Goal: Navigation & Orientation: Understand site structure

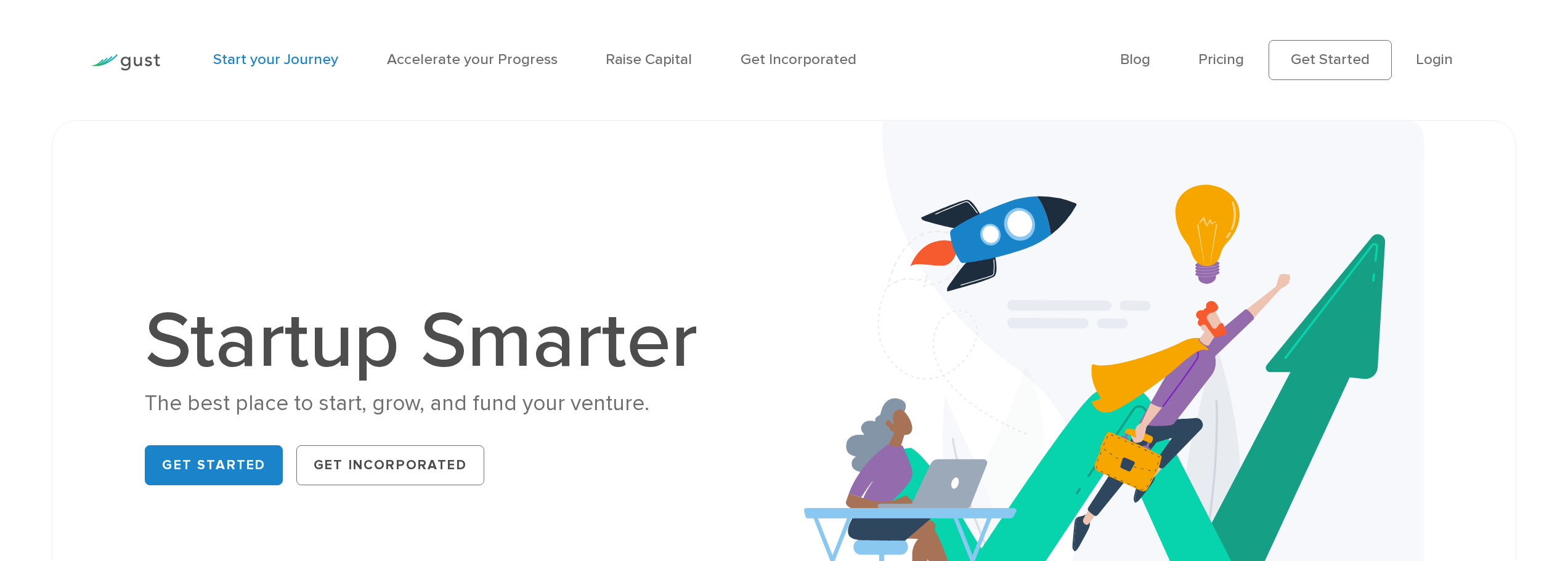
click at [247, 54] on link "Start your Journey" at bounding box center [276, 59] width 125 height 18
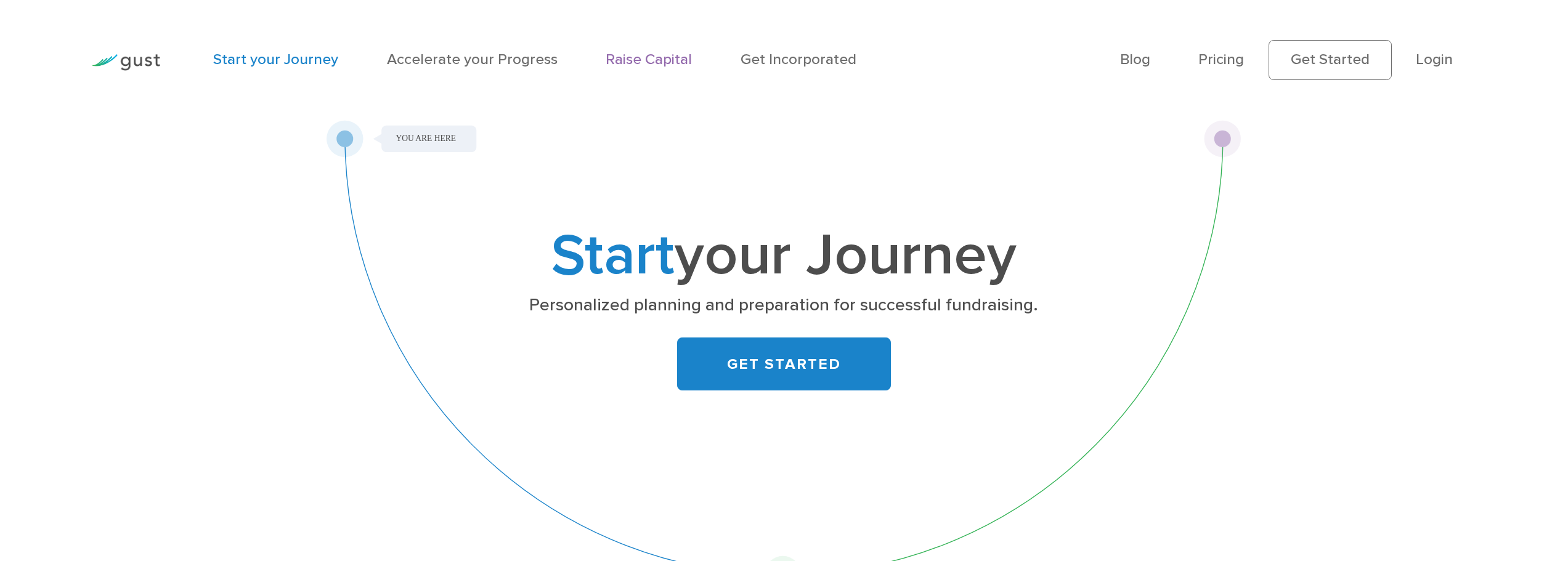
click at [677, 55] on link "Raise Capital" at bounding box center [648, 59] width 86 height 18
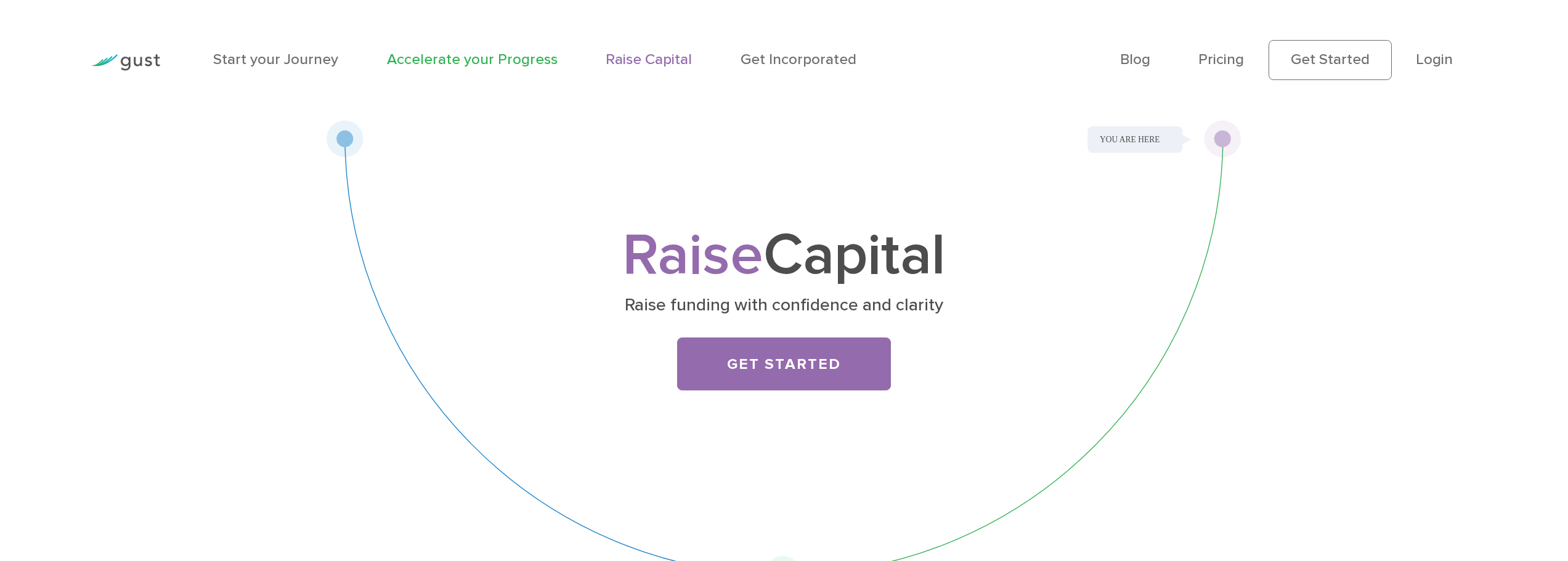
click at [445, 52] on link "Accelerate your Progress" at bounding box center [472, 59] width 171 height 18
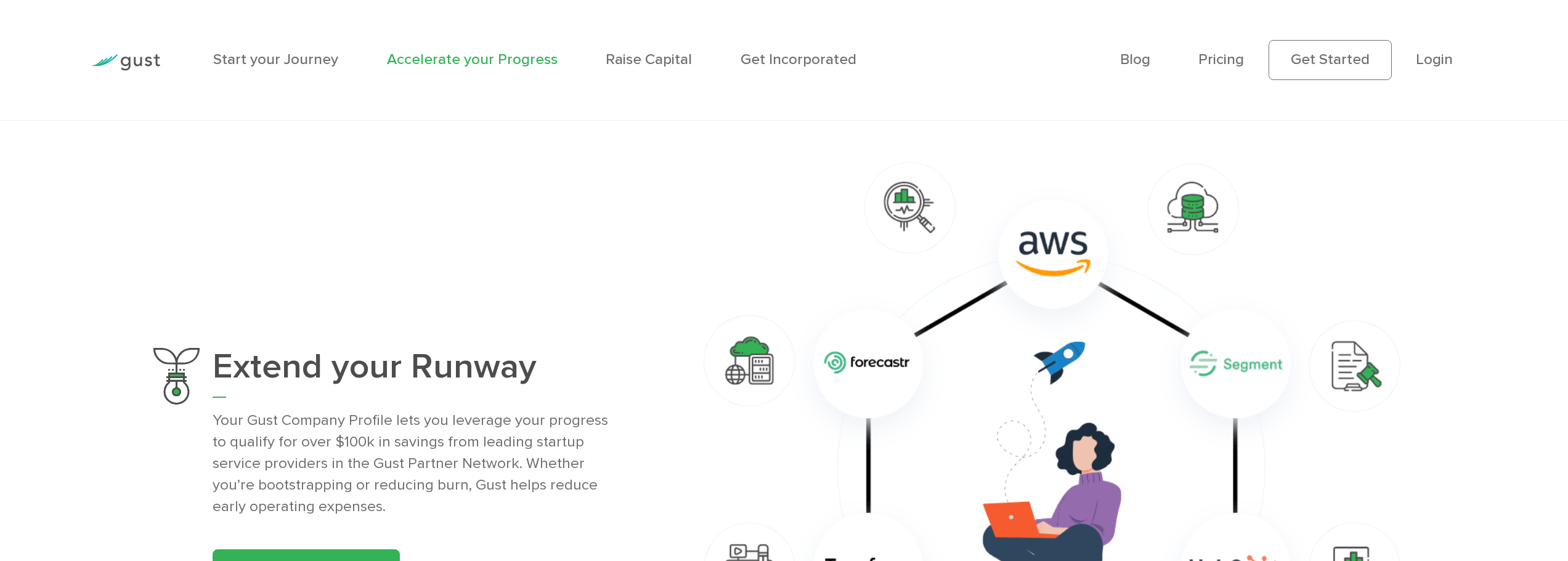
scroll to position [1293, 0]
click at [136, 58] on img at bounding box center [126, 62] width 69 height 16
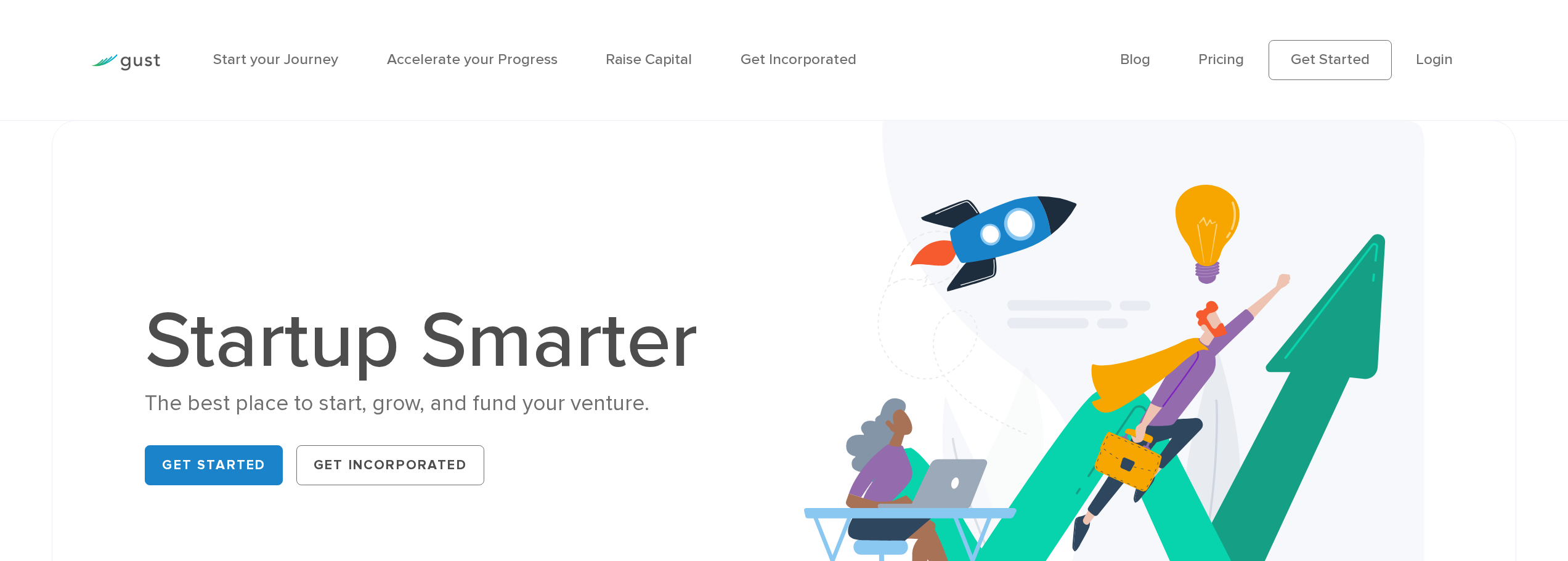
drag, startPoint x: 582, startPoint y: 394, endPoint x: 542, endPoint y: 209, distance: 189.3
click at [1123, 56] on link "Blog" at bounding box center [1134, 59] width 30 height 18
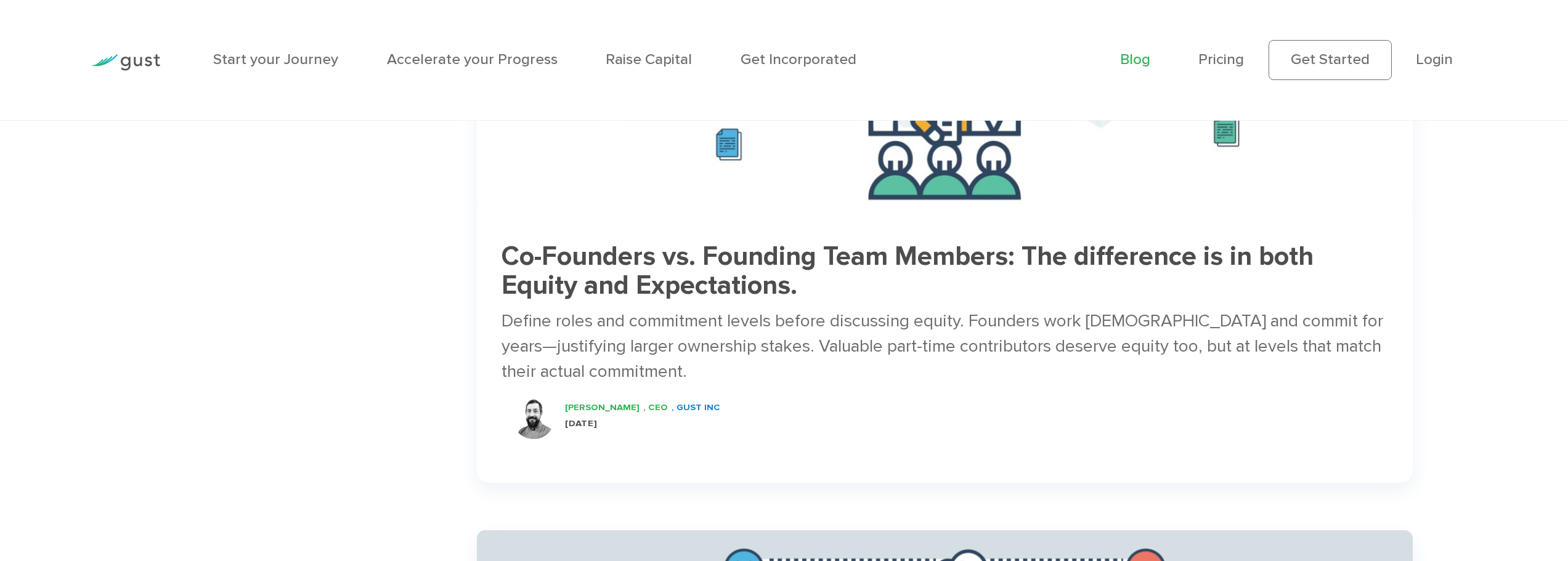
scroll to position [2094, 0]
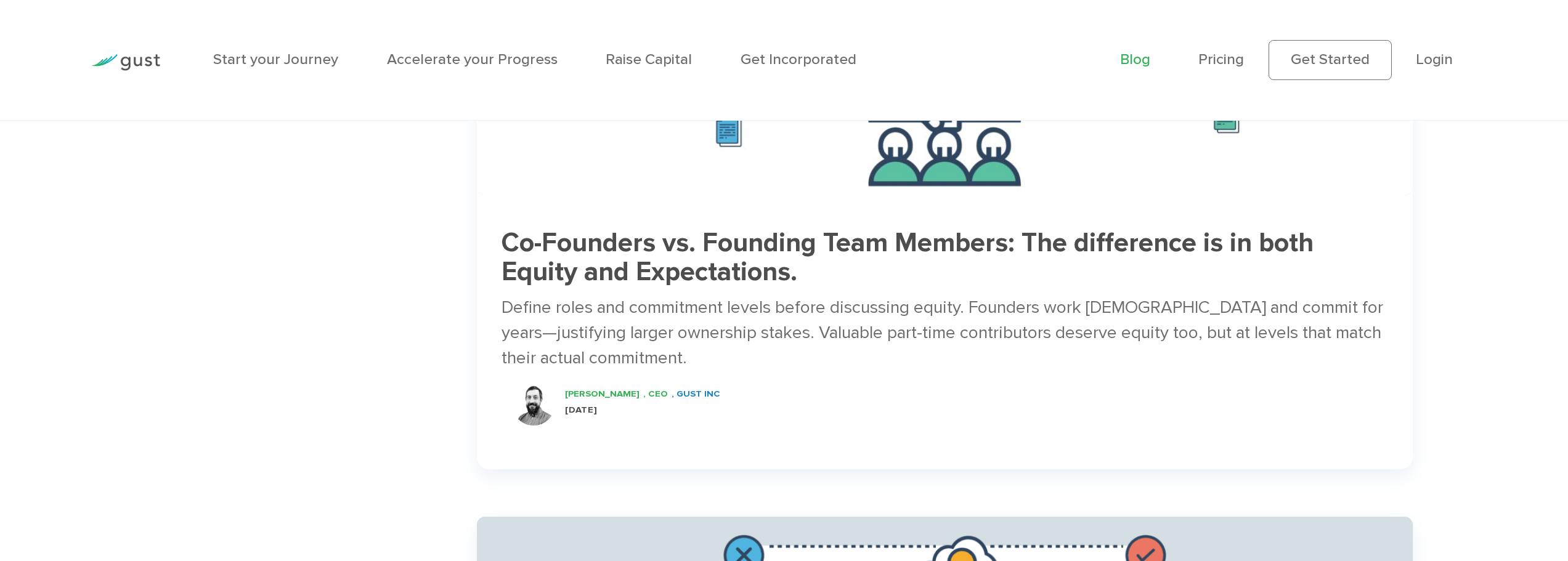
click at [1124, 59] on link "Blog" at bounding box center [1134, 59] width 30 height 18
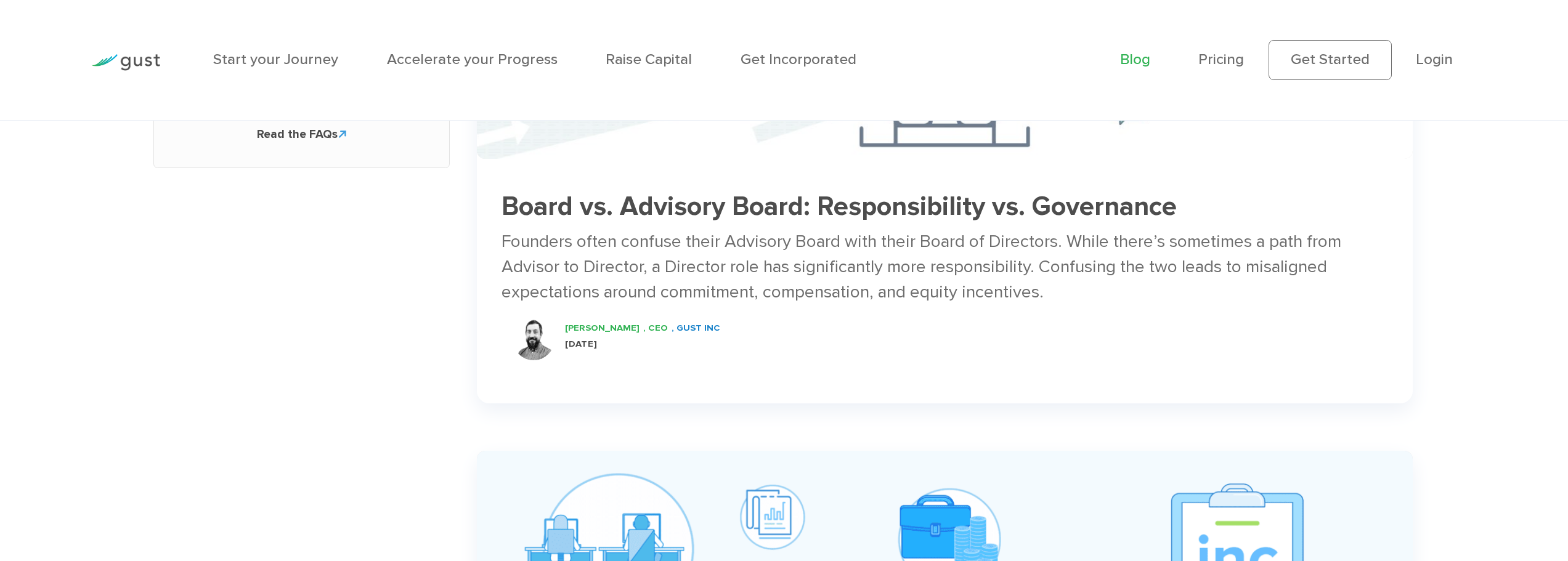
scroll to position [1109, 0]
